Goal: Task Accomplishment & Management: Manage account settings

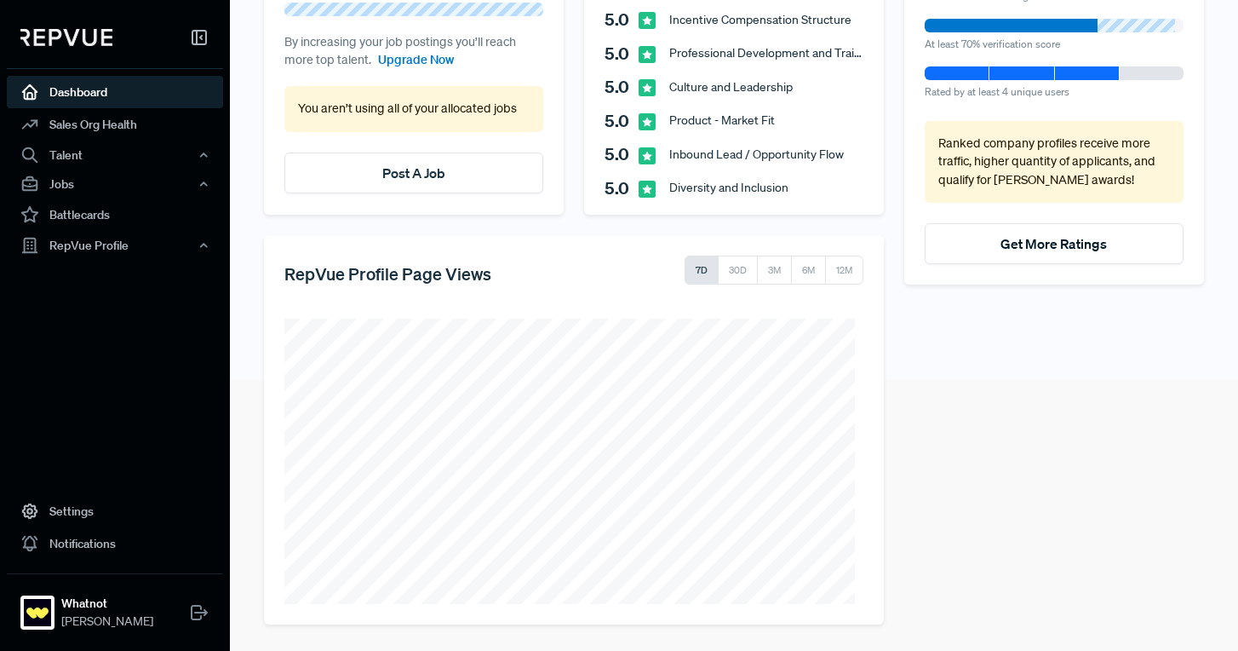
scroll to position [271, 0]
click at [428, 161] on button "Post A Job" at bounding box center [413, 172] width 259 height 41
click at [204, 182] on use "button" at bounding box center [204, 183] width 6 height 3
click at [95, 235] on link "Job Ads" at bounding box center [138, 243] width 216 height 27
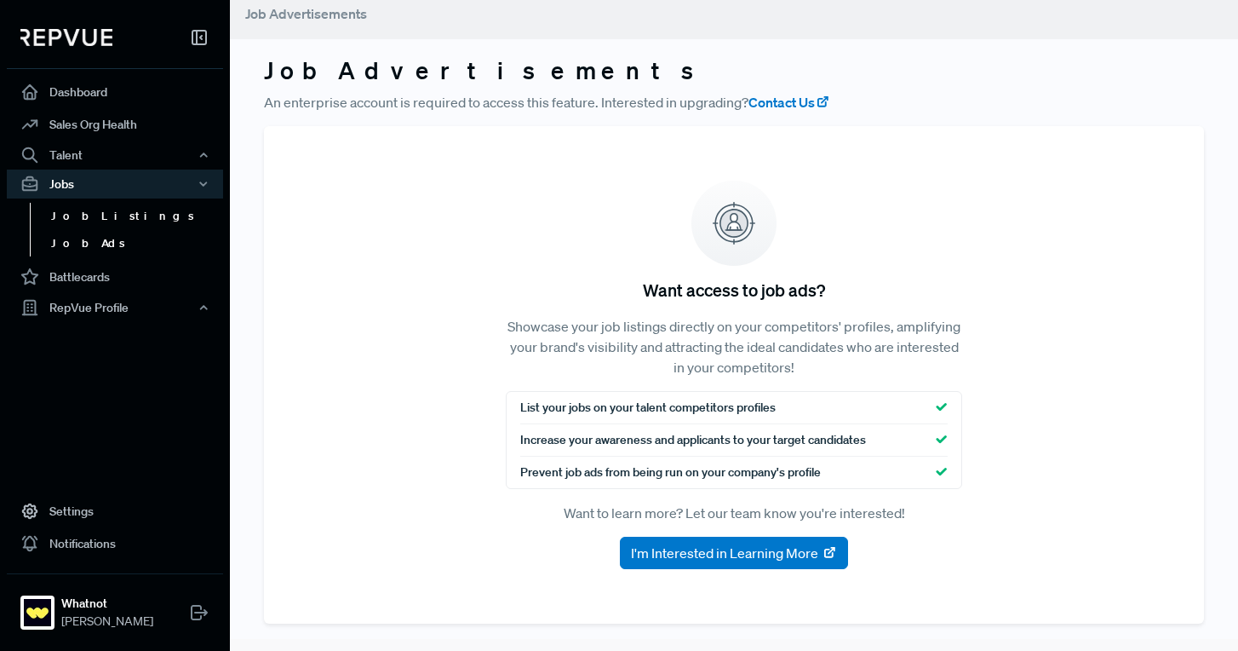
scroll to position [12, 0]
click at [107, 218] on link "Job Listings" at bounding box center [138, 216] width 216 height 27
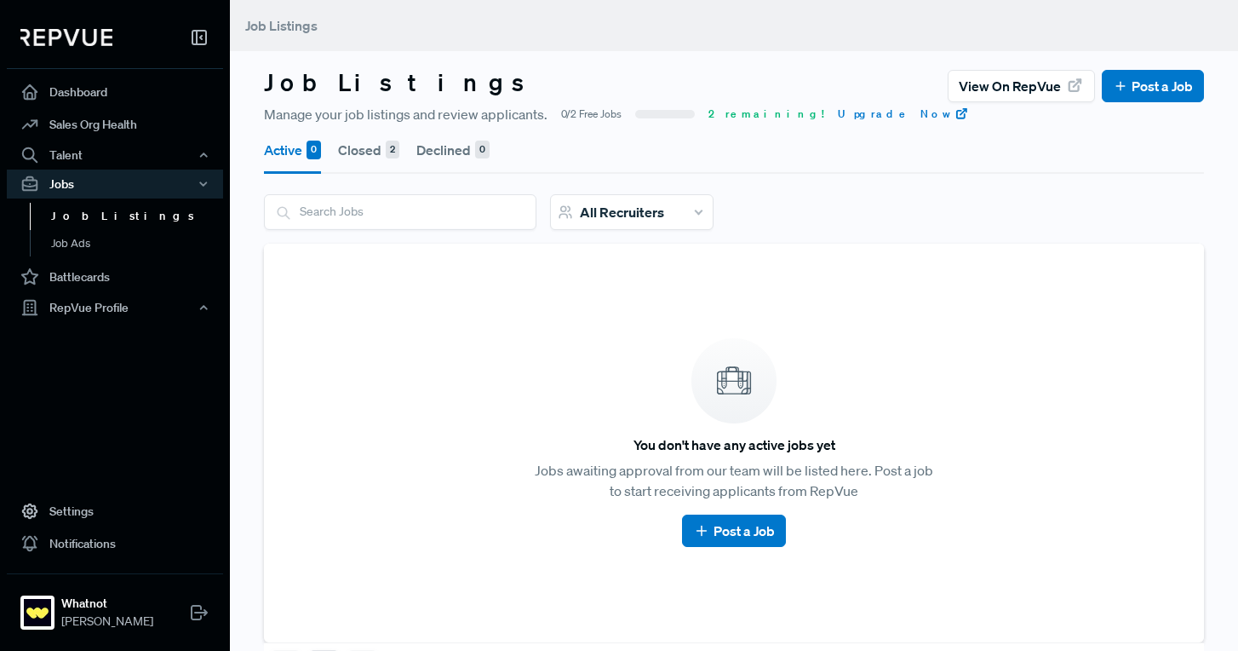
click at [367, 147] on button "Closed 2" at bounding box center [368, 150] width 61 height 48
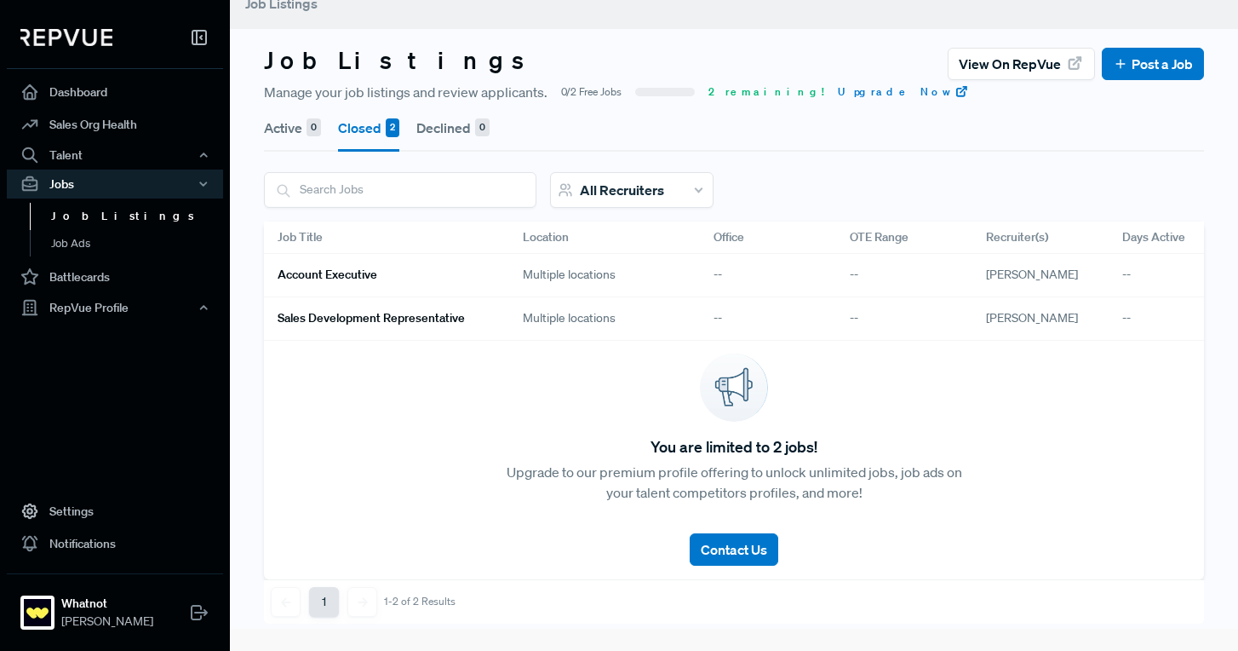
scroll to position [35, 0]
click at [416, 261] on link "Account Executive" at bounding box center [380, 275] width 204 height 29
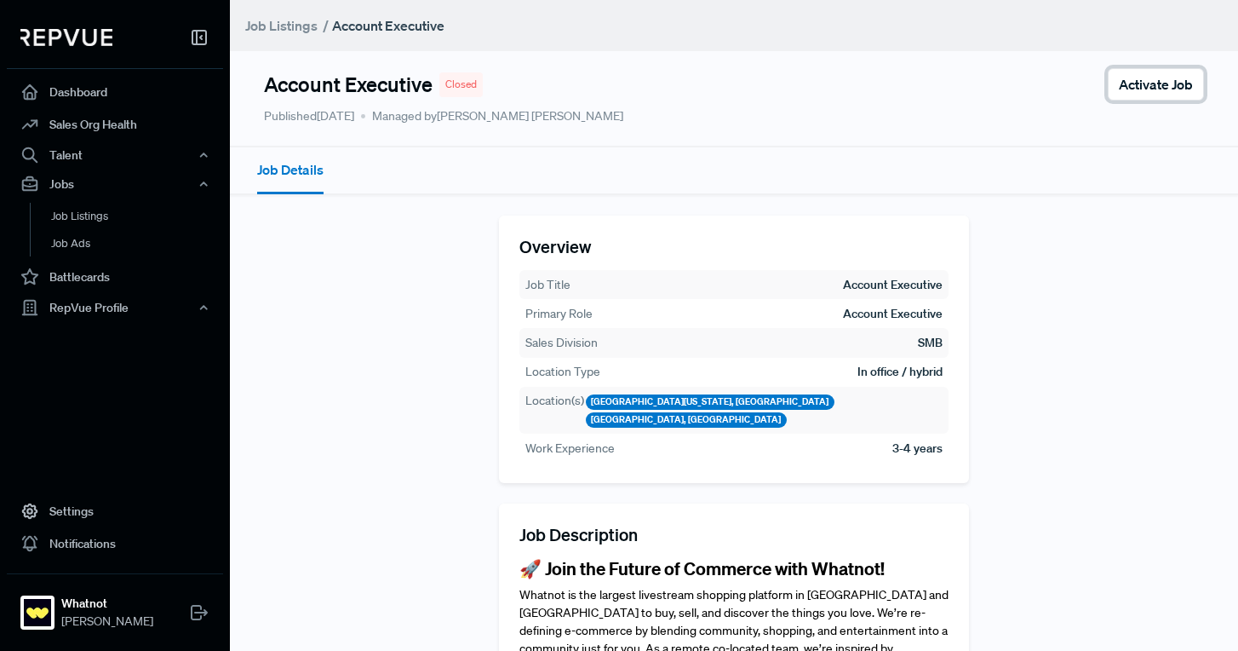
click at [1134, 90] on span "Activate Job" at bounding box center [1156, 84] width 74 height 20
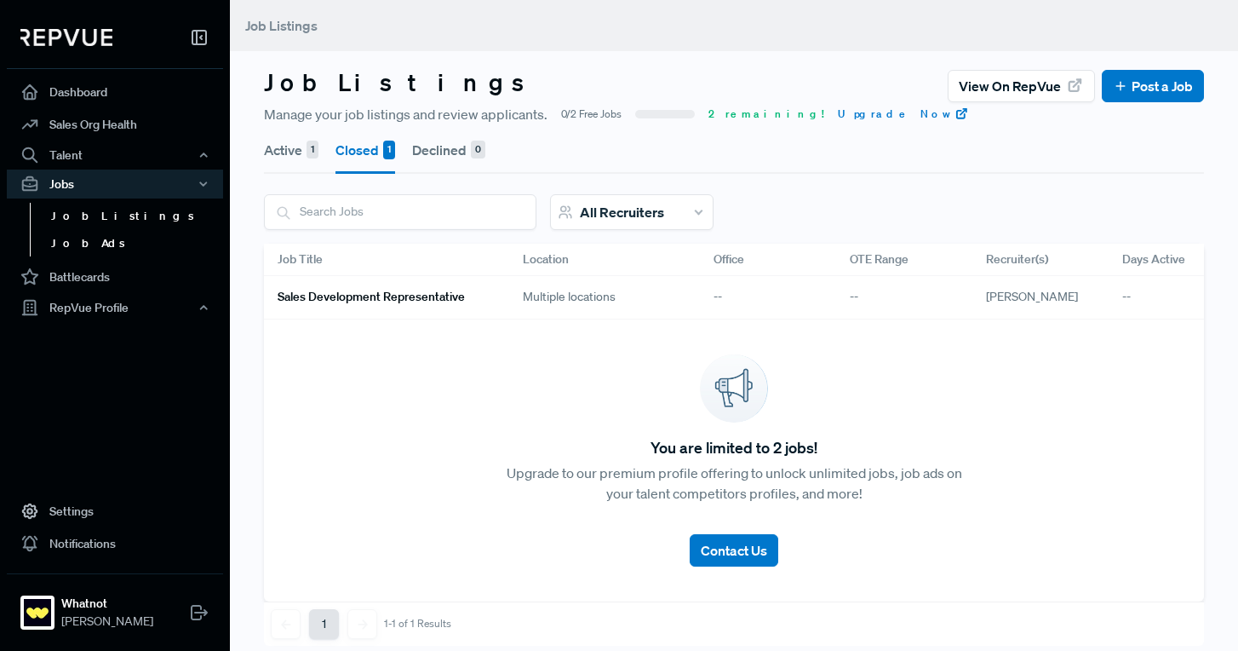
click at [141, 238] on link "Job Ads" at bounding box center [138, 243] width 216 height 27
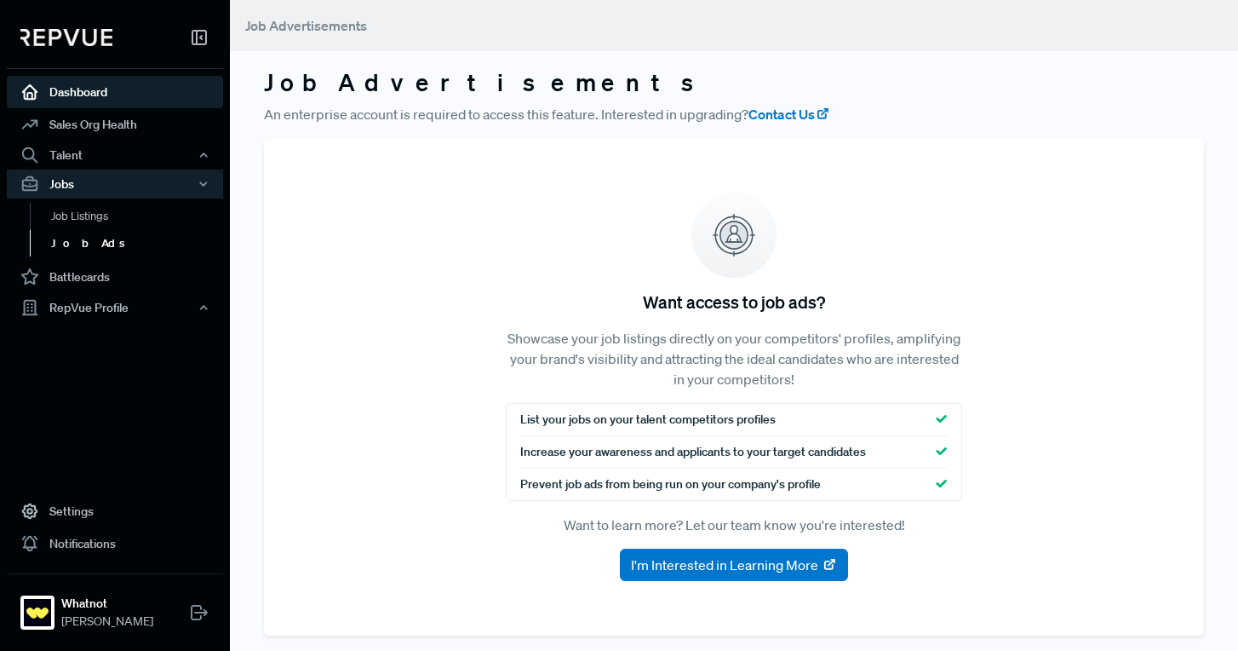
click at [124, 84] on link "Dashboard" at bounding box center [115, 92] width 216 height 32
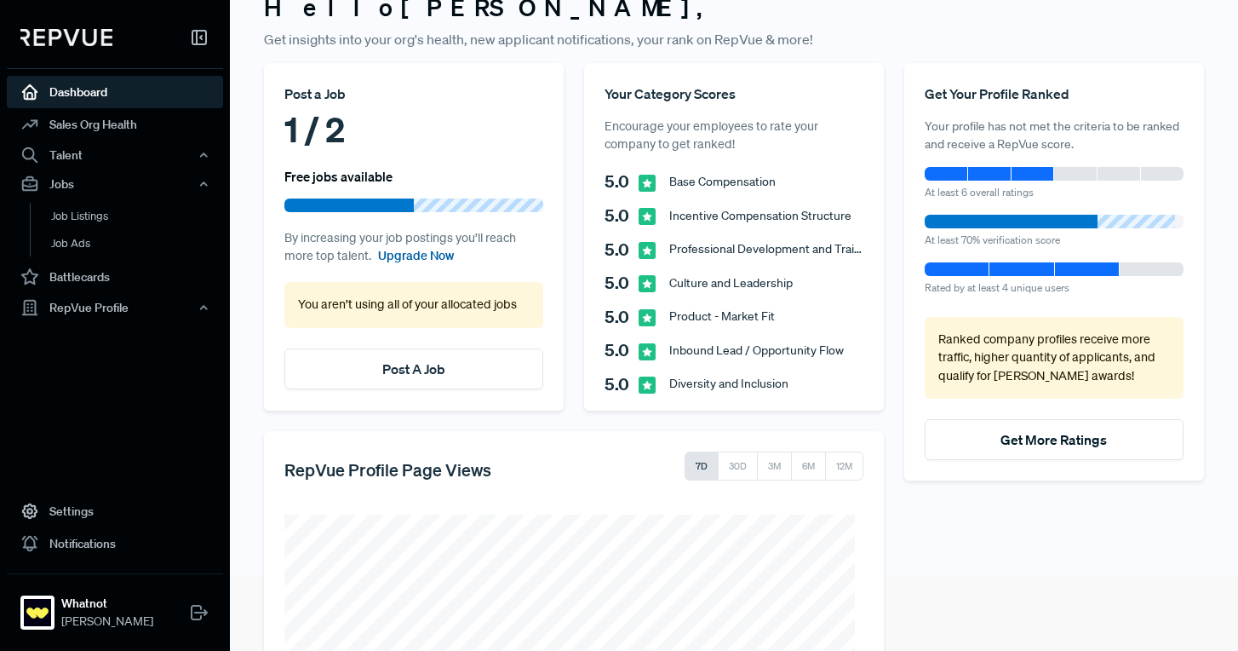
scroll to position [271, 0]
